Goal: Task Accomplishment & Management: Manage account settings

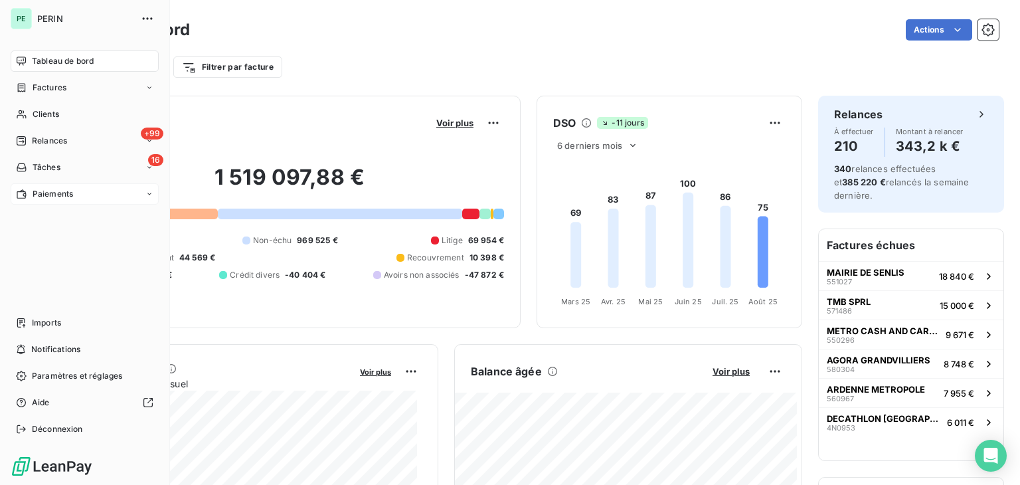
click at [79, 196] on div "Paiements" at bounding box center [85, 193] width 148 height 21
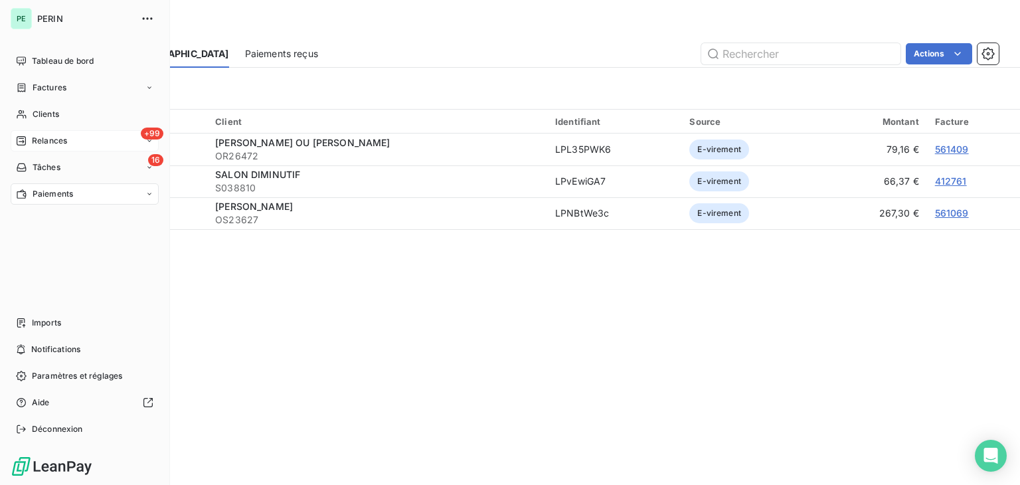
click at [69, 137] on div "+99 Relances" at bounding box center [85, 140] width 148 height 21
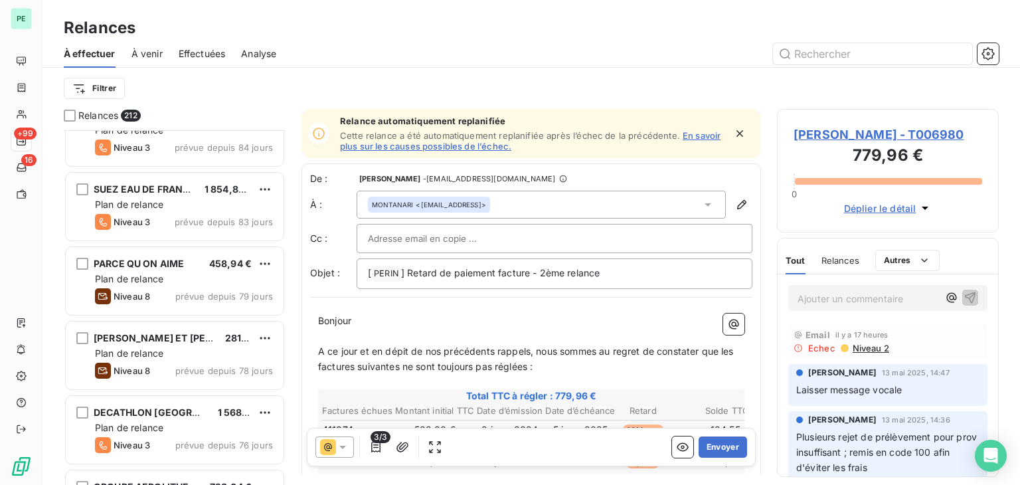
scroll to position [730, 0]
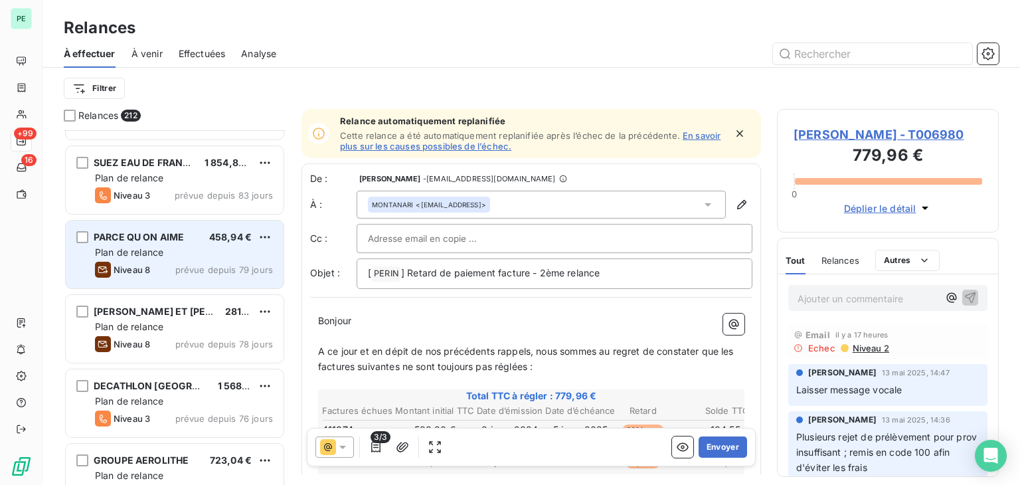
click at [194, 262] on div "Niveau 8 prévue depuis 79 jours" at bounding box center [184, 270] width 178 height 16
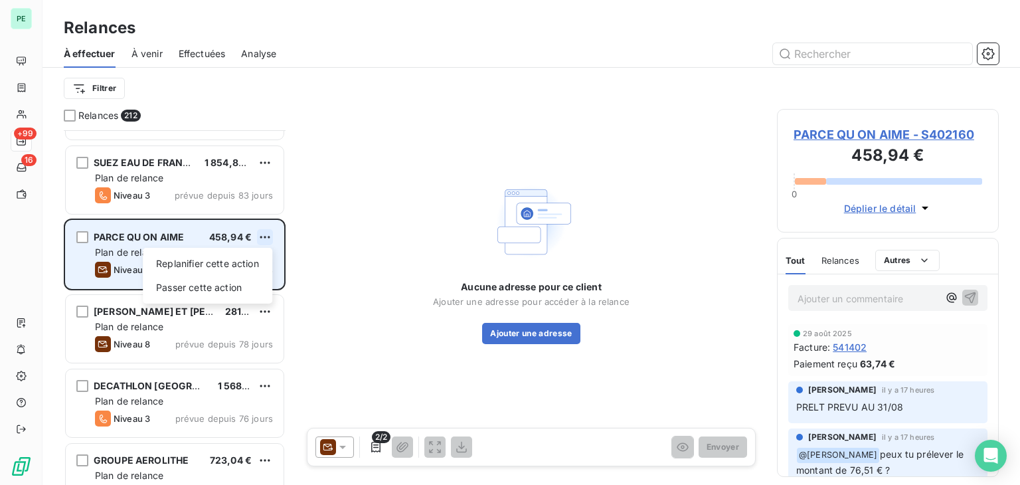
click at [272, 232] on html "PE +99 16 Relances À effectuer À venir Effectuées Analyse Filtrer Relances 212 …" at bounding box center [510, 242] width 1020 height 485
click at [240, 270] on div "Replanifier cette action" at bounding box center [207, 263] width 119 height 21
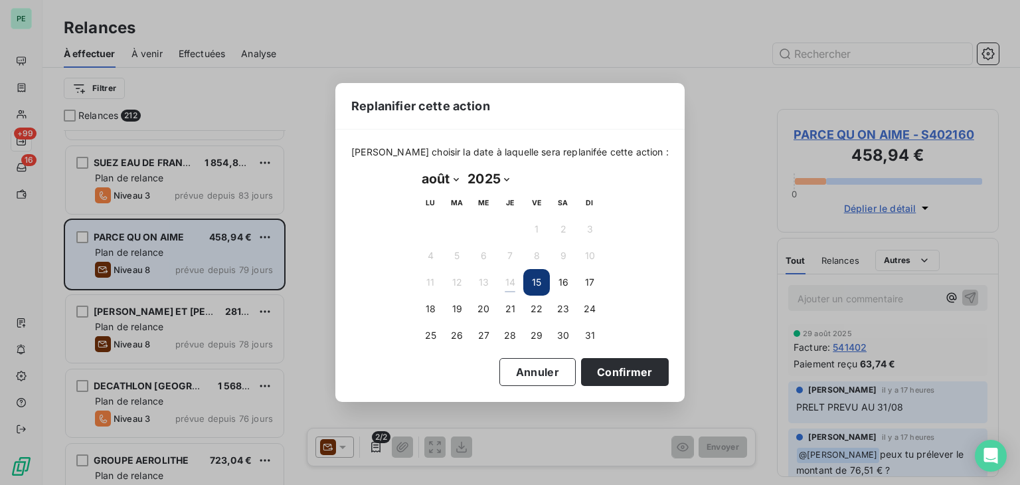
click at [457, 184] on select "janvier février mars avril mai juin juillet août septembre octobre novembre déc…" at bounding box center [440, 178] width 46 height 21
click at [417, 168] on select "janvier février mars avril mai juin juillet août septembre octobre novembre déc…" at bounding box center [440, 178] width 46 height 21
click at [543, 228] on button "3" at bounding box center [536, 229] width 27 height 27
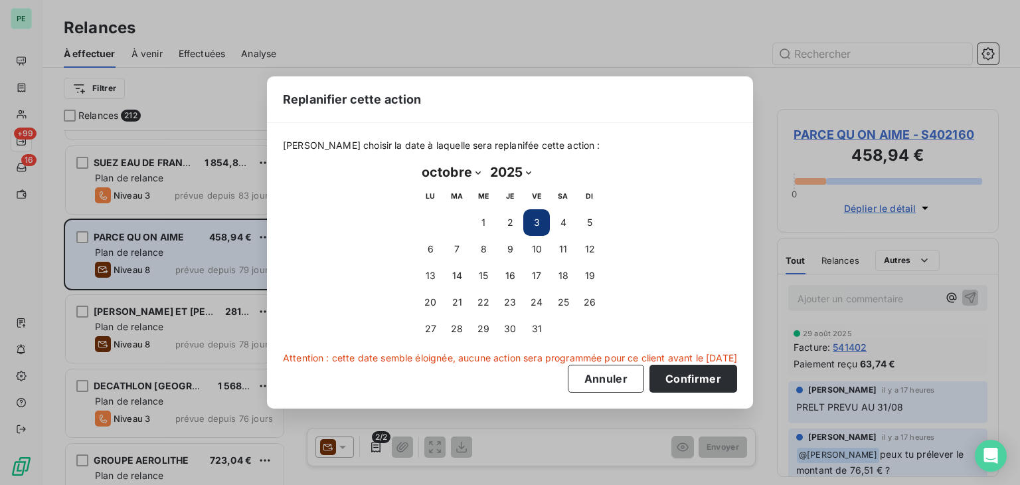
click at [448, 171] on select "janvier février mars avril mai juin juillet août septembre octobre novembre déc…" at bounding box center [451, 171] width 68 height 21
select select "8"
click at [417, 161] on select "janvier février mars avril mai juin juillet août septembre octobre novembre déc…" at bounding box center [451, 171] width 68 height 21
click at [482, 221] on button "3" at bounding box center [483, 222] width 27 height 27
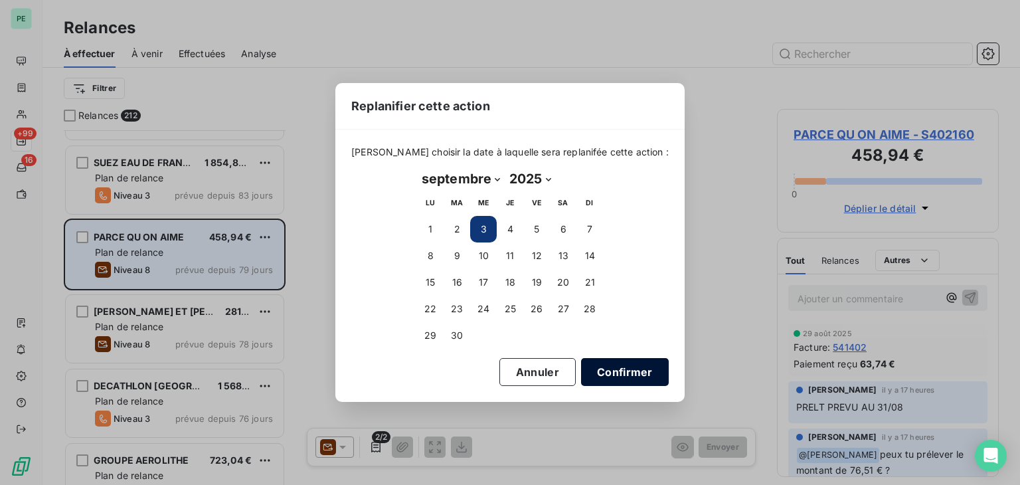
click at [621, 370] on button "Confirmer" at bounding box center [625, 372] width 88 height 28
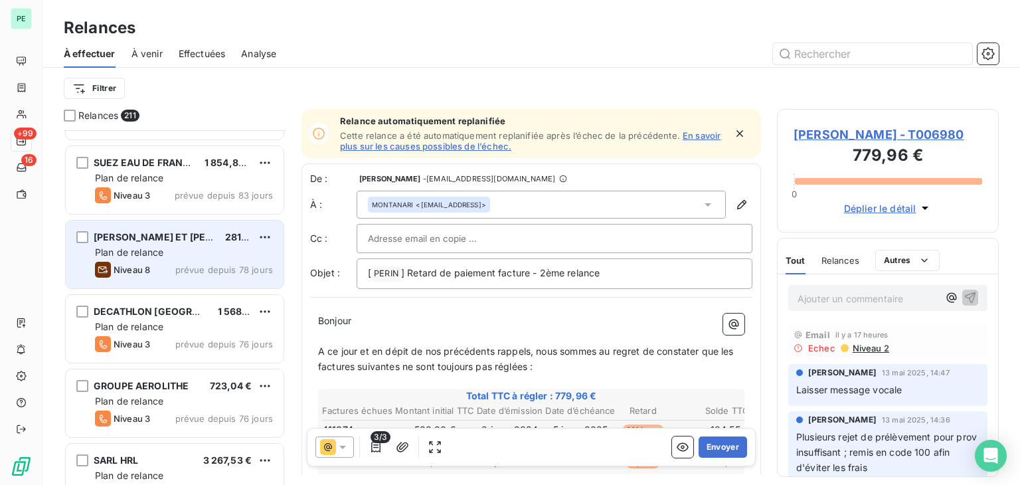
click at [158, 237] on span "[PERSON_NAME] ET [PERSON_NAME]" at bounding box center [182, 236] width 176 height 11
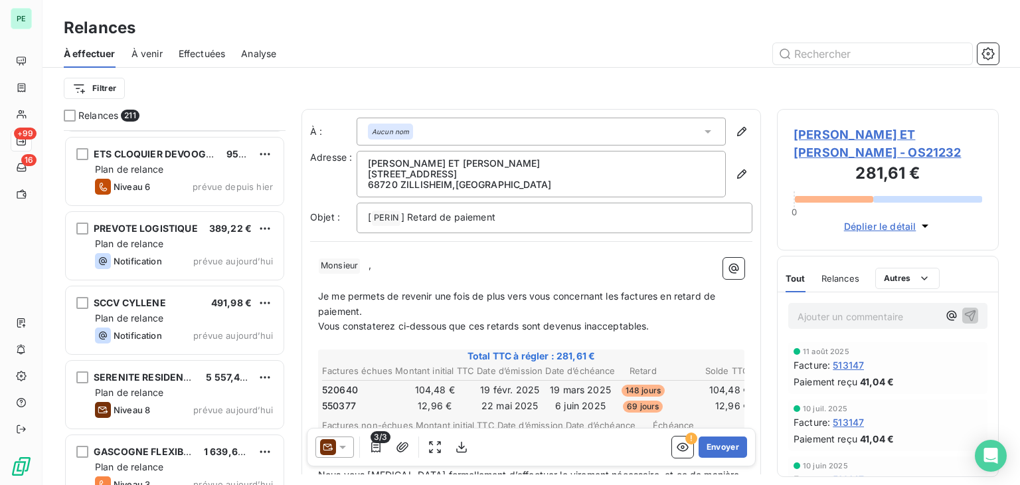
scroll to position [15336, 0]
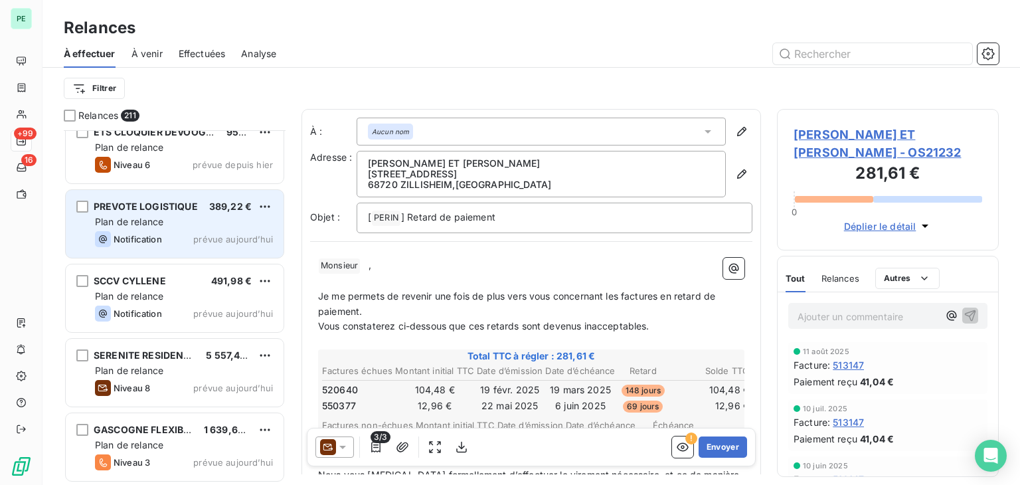
click at [150, 245] on div "Notification" at bounding box center [128, 239] width 67 height 16
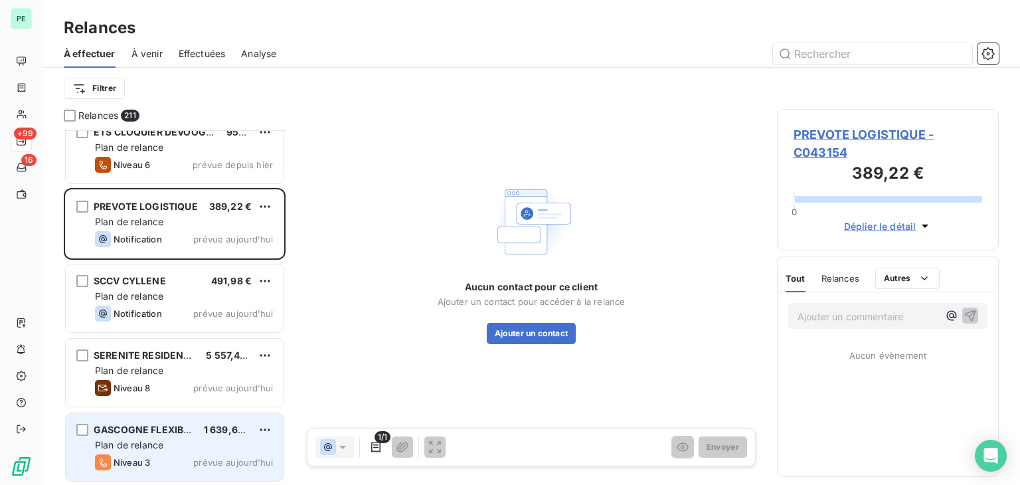
click at [187, 451] on div "GASCOGNE FLEXIBLE 1 639,68 € Plan de relance Niveau 3 prévue [DATE]" at bounding box center [175, 447] width 218 height 68
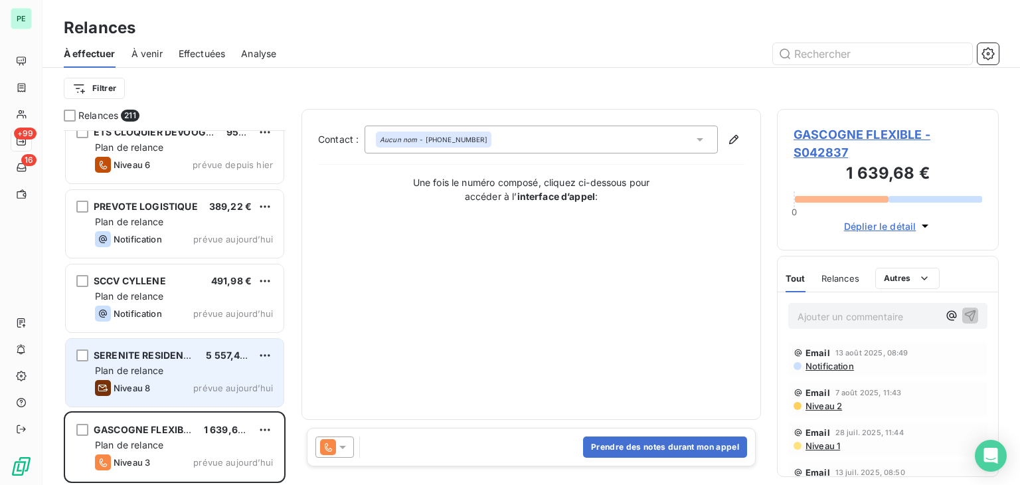
click at [183, 370] on div "Plan de relance" at bounding box center [184, 370] width 178 height 13
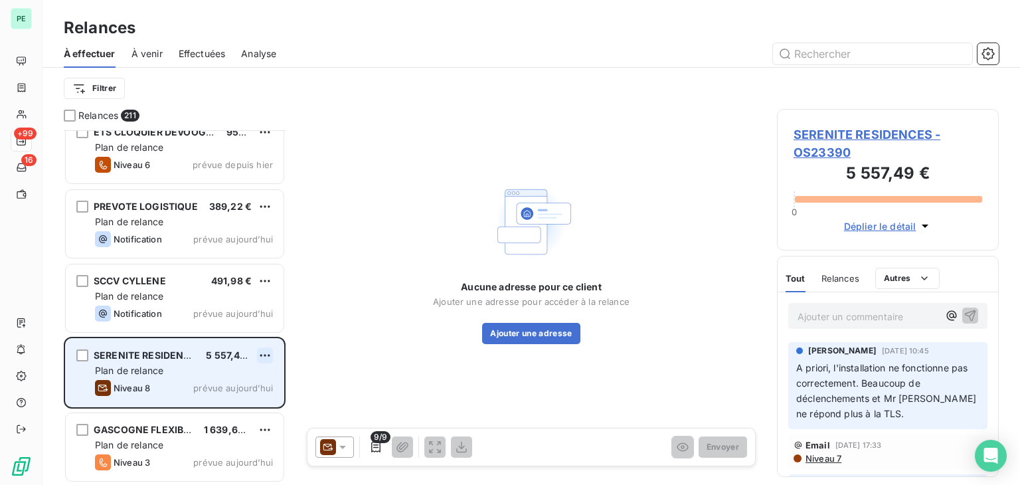
click at [264, 349] on html "PE +99 16 Relances À effectuer À venir Effectuées Analyse Filtrer Relances 211 …" at bounding box center [510, 242] width 1020 height 485
click at [242, 388] on div "Replanifier cette action" at bounding box center [207, 381] width 119 height 21
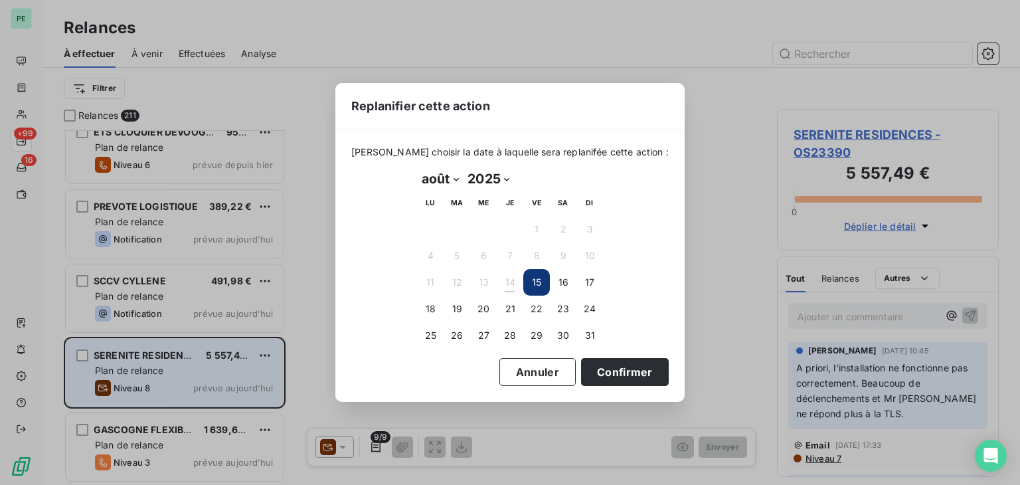
click at [444, 173] on select "janvier février mars avril mai juin juillet août septembre octobre novembre déc…" at bounding box center [440, 178] width 46 height 21
select select "8"
click at [417, 168] on select "janvier février mars avril mai juin juillet août septembre octobre novembre déc…" at bounding box center [440, 178] width 46 height 21
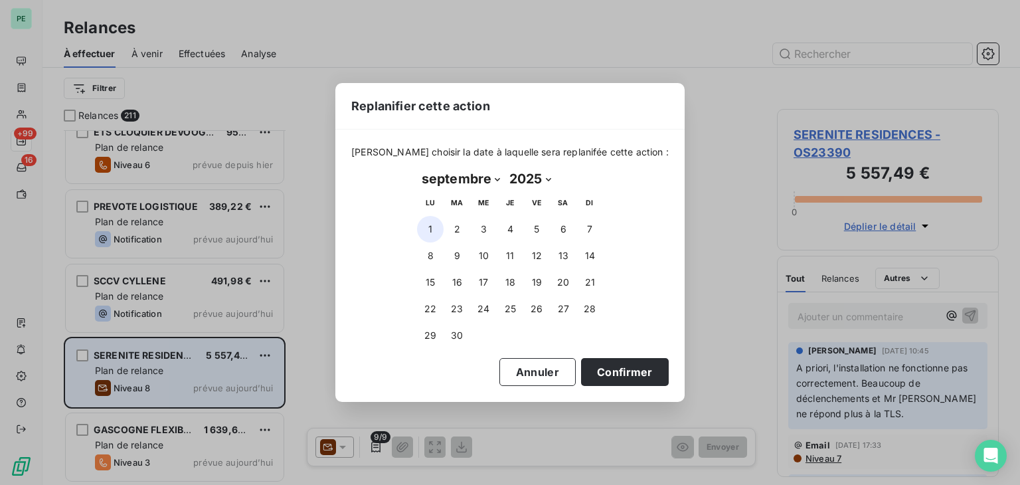
click at [436, 230] on button "1" at bounding box center [430, 229] width 27 height 27
click at [486, 228] on button "3" at bounding box center [483, 229] width 27 height 27
click at [603, 366] on button "Confirmer" at bounding box center [625, 372] width 88 height 28
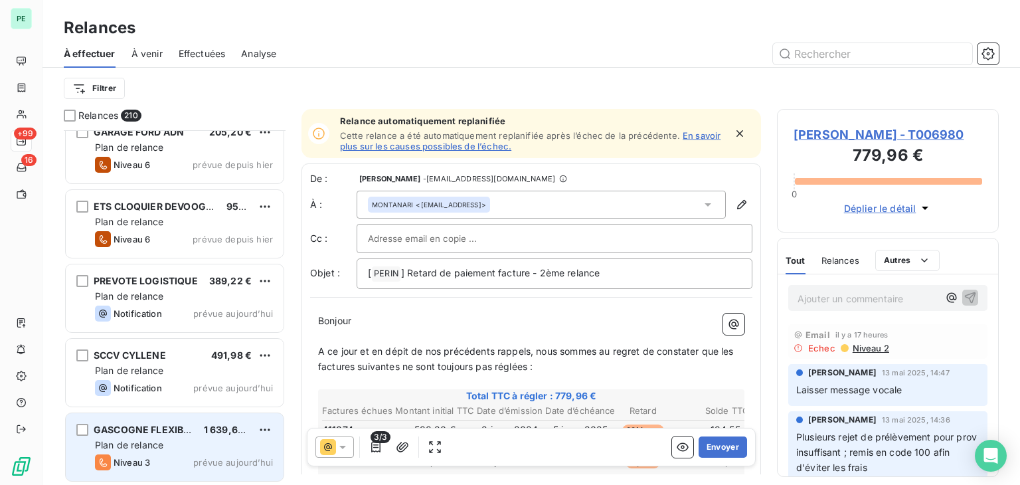
click at [137, 59] on span "À venir" at bounding box center [146, 53] width 31 height 13
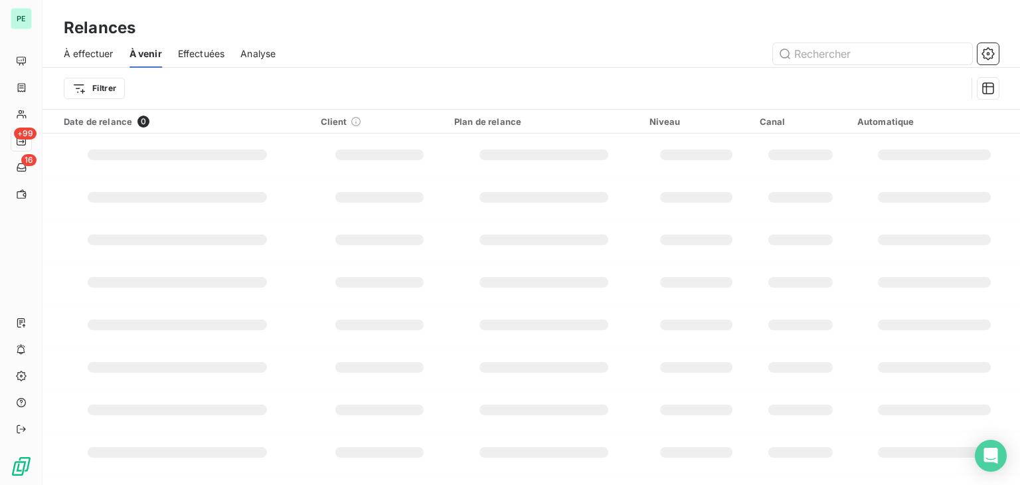
click at [104, 55] on span "À effectuer" at bounding box center [89, 53] width 50 height 13
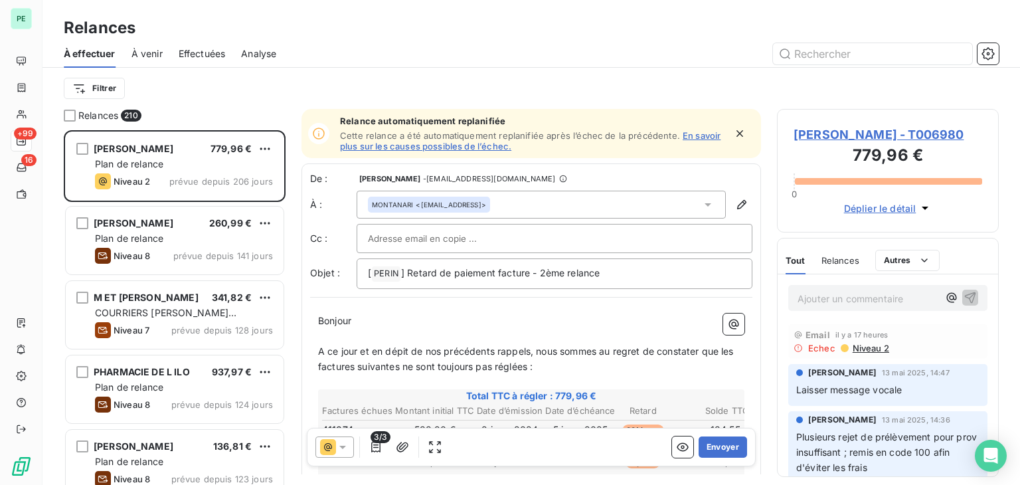
scroll to position [344, 211]
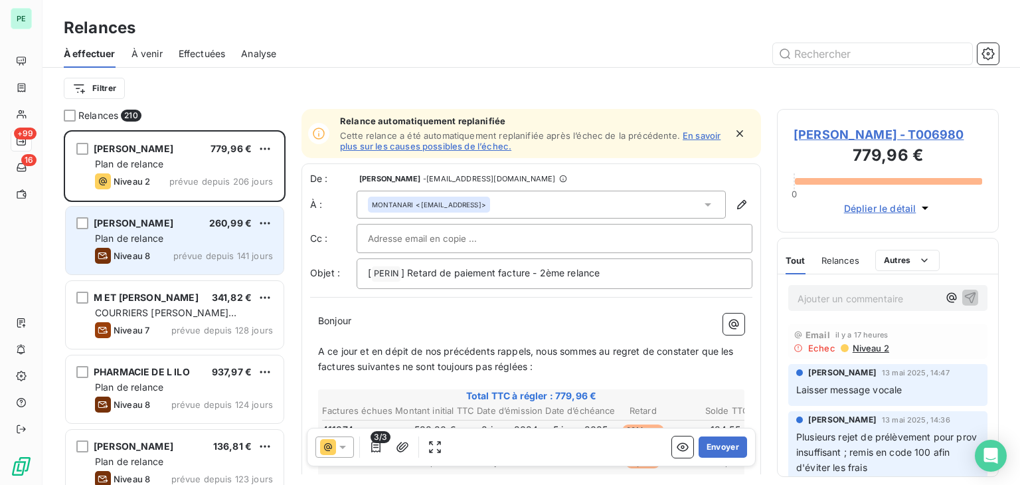
click at [135, 223] on span "[PERSON_NAME]" at bounding box center [134, 222] width 80 height 11
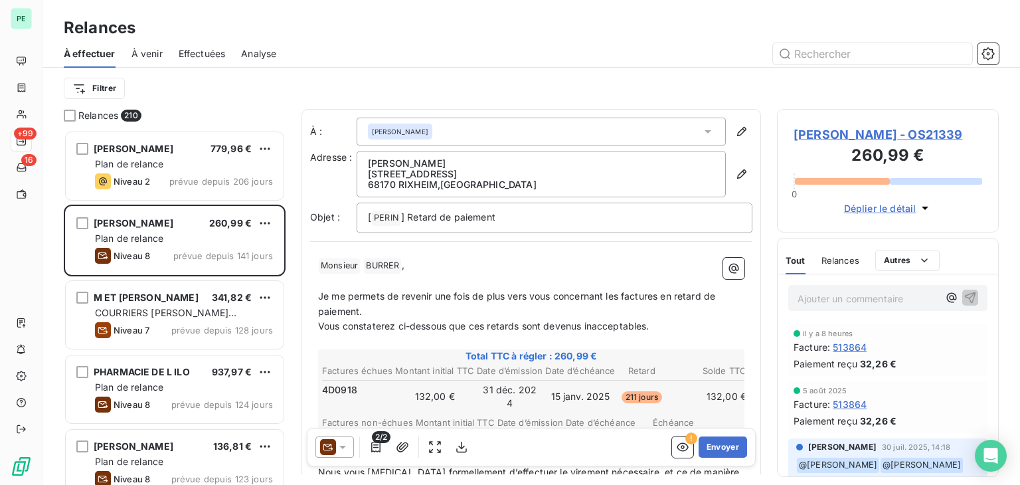
click at [216, 100] on div "Filtrer" at bounding box center [531, 88] width 935 height 25
